Goal: Transaction & Acquisition: Subscribe to service/newsletter

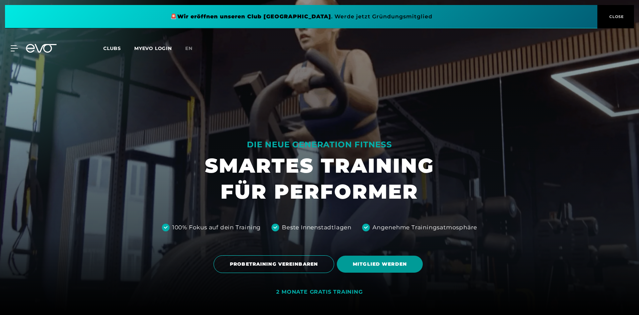
click at [364, 269] on span "MITGLIED WERDEN" at bounding box center [380, 263] width 86 height 17
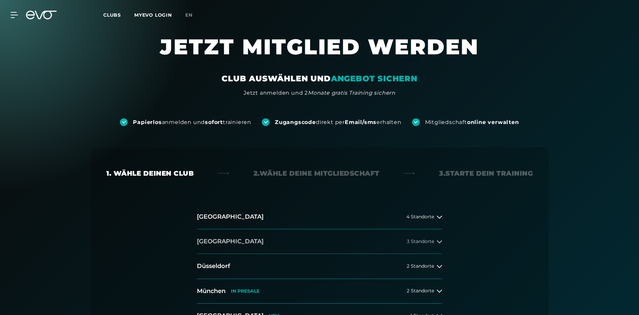
click at [311, 244] on button "[GEOGRAPHIC_DATA] 3 Standorte" at bounding box center [319, 241] width 245 height 25
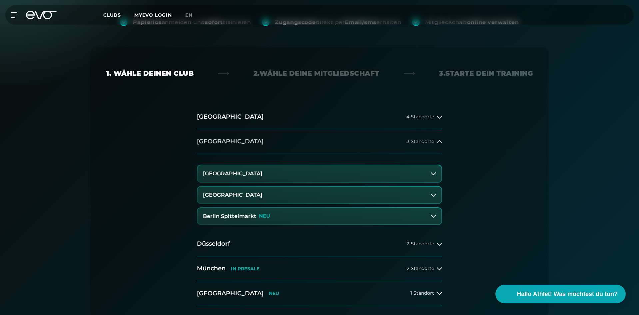
scroll to position [166, 0]
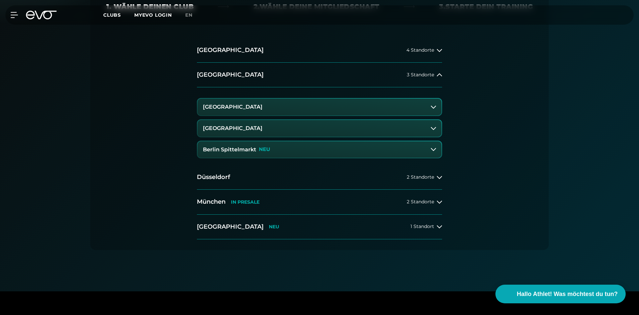
click at [260, 149] on p "NEU" at bounding box center [264, 149] width 11 height 6
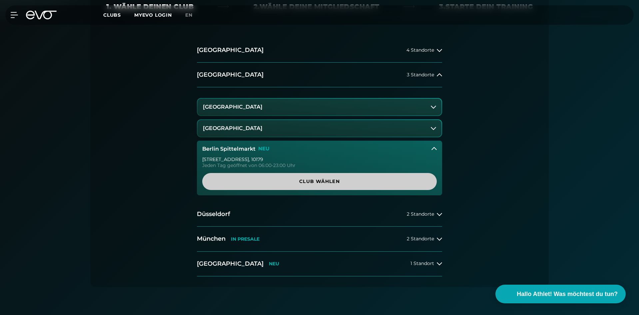
click at [281, 186] on link "Club wählen" at bounding box center [319, 181] width 234 height 17
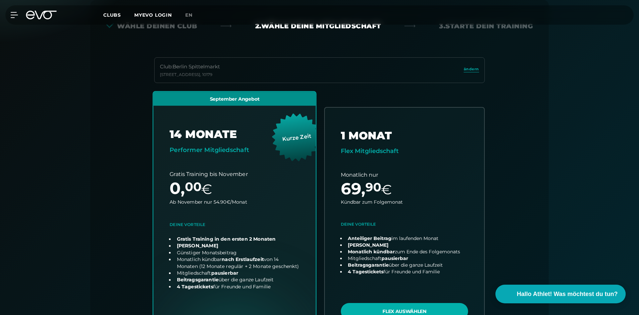
scroll to position [247, 0]
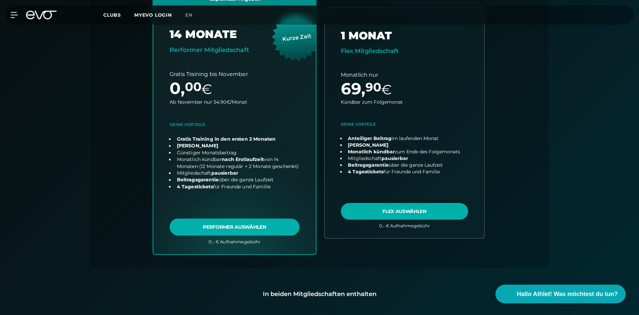
click at [237, 222] on link "choose plan" at bounding box center [234, 123] width 162 height 262
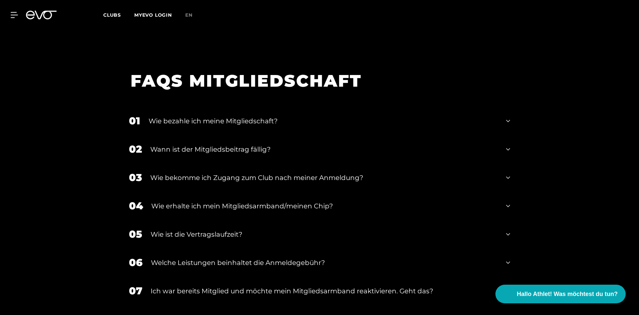
scroll to position [1099, 0]
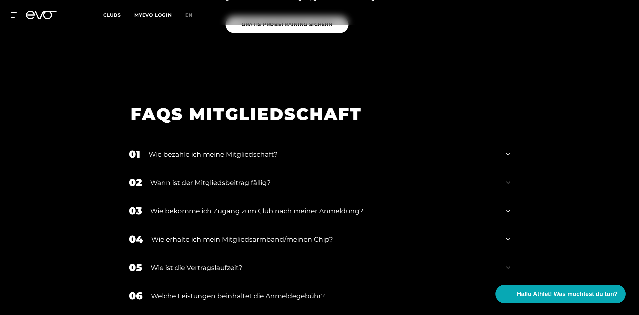
click at [297, 149] on div "Wie bezahle ich meine Mitgliedschaft?" at bounding box center [322, 154] width 349 height 10
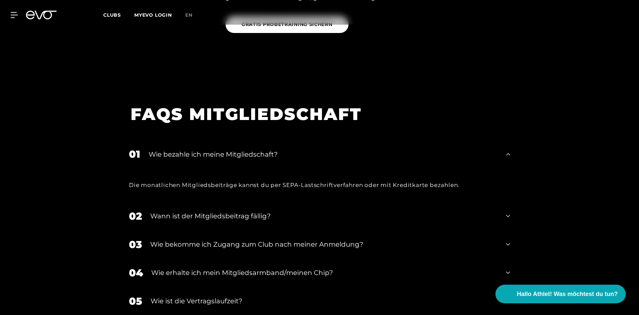
click at [355, 211] on div "Wann ist der Mitgliedsbeitrag fällig?" at bounding box center [323, 216] width 347 height 10
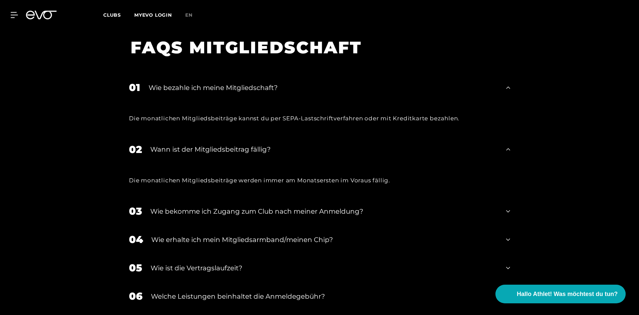
scroll to position [1232, 0]
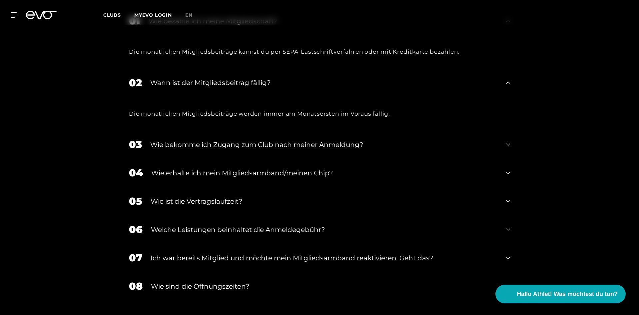
click at [354, 140] on div "Wie bekomme ich Zugang zum Club nach meiner Anmeldung?" at bounding box center [323, 145] width 347 height 10
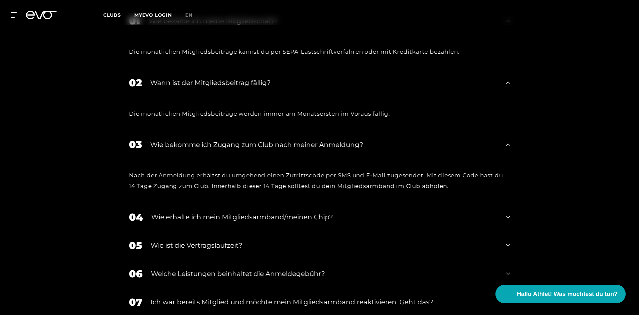
click at [334, 212] on div "Wie erhalte ich mein Mitgliedsarmband/meinen Chip?" at bounding box center [324, 217] width 346 height 10
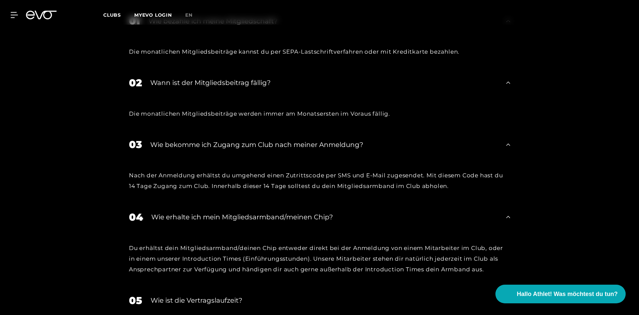
scroll to position [1332, 0]
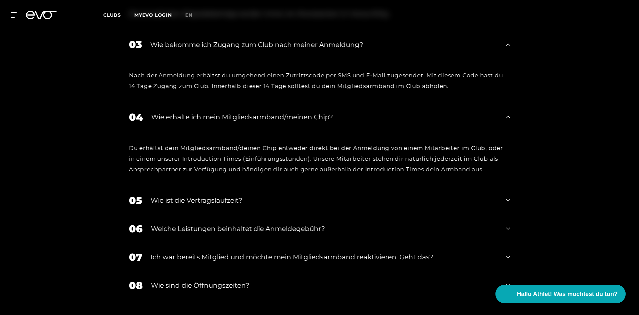
click at [339, 198] on div "05 Wie ist die Vertragslaufzeit?" at bounding box center [319, 200] width 394 height 28
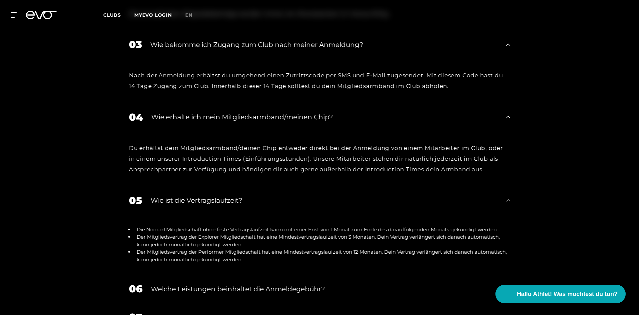
scroll to position [1465, 0]
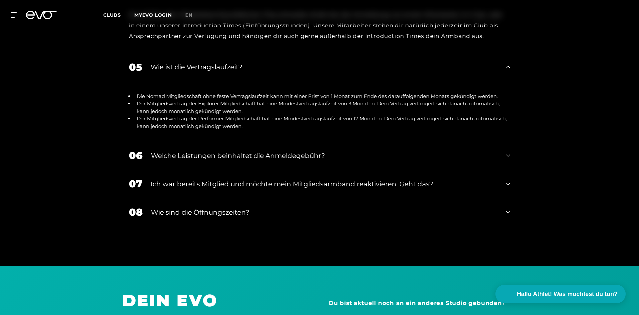
click at [333, 198] on div "08 Wie sind die Öffnungszeiten?" at bounding box center [319, 212] width 394 height 28
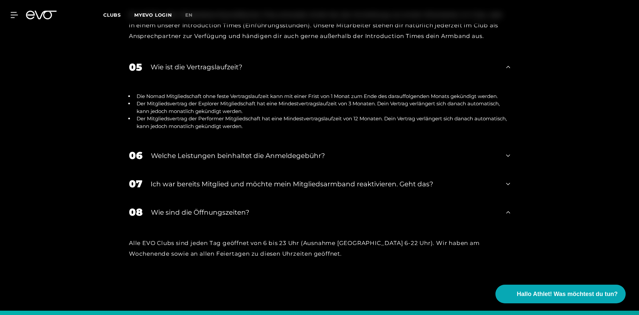
click at [332, 150] on div "Welche Leistungen beinhaltet die Anmeldegebühr?" at bounding box center [324, 155] width 347 height 10
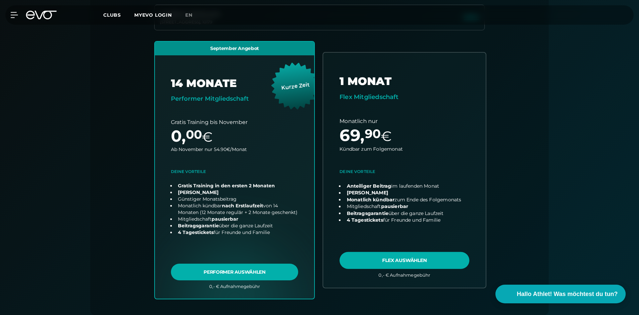
scroll to position [266, 0]
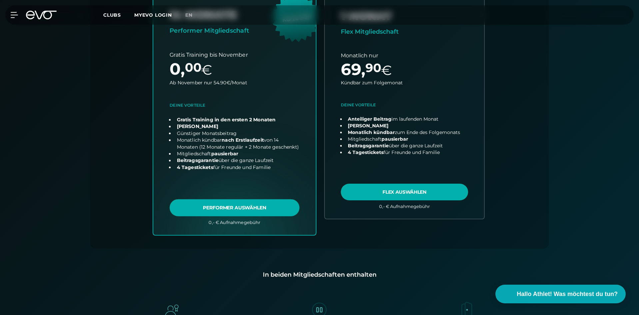
click at [227, 107] on link "choose plan" at bounding box center [234, 103] width 162 height 262
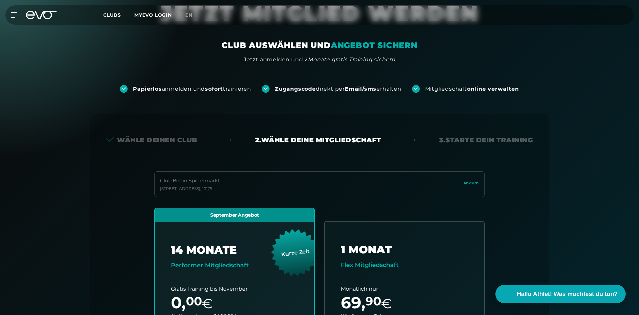
scroll to position [0, 0]
